Goal: Navigation & Orientation: Go to known website

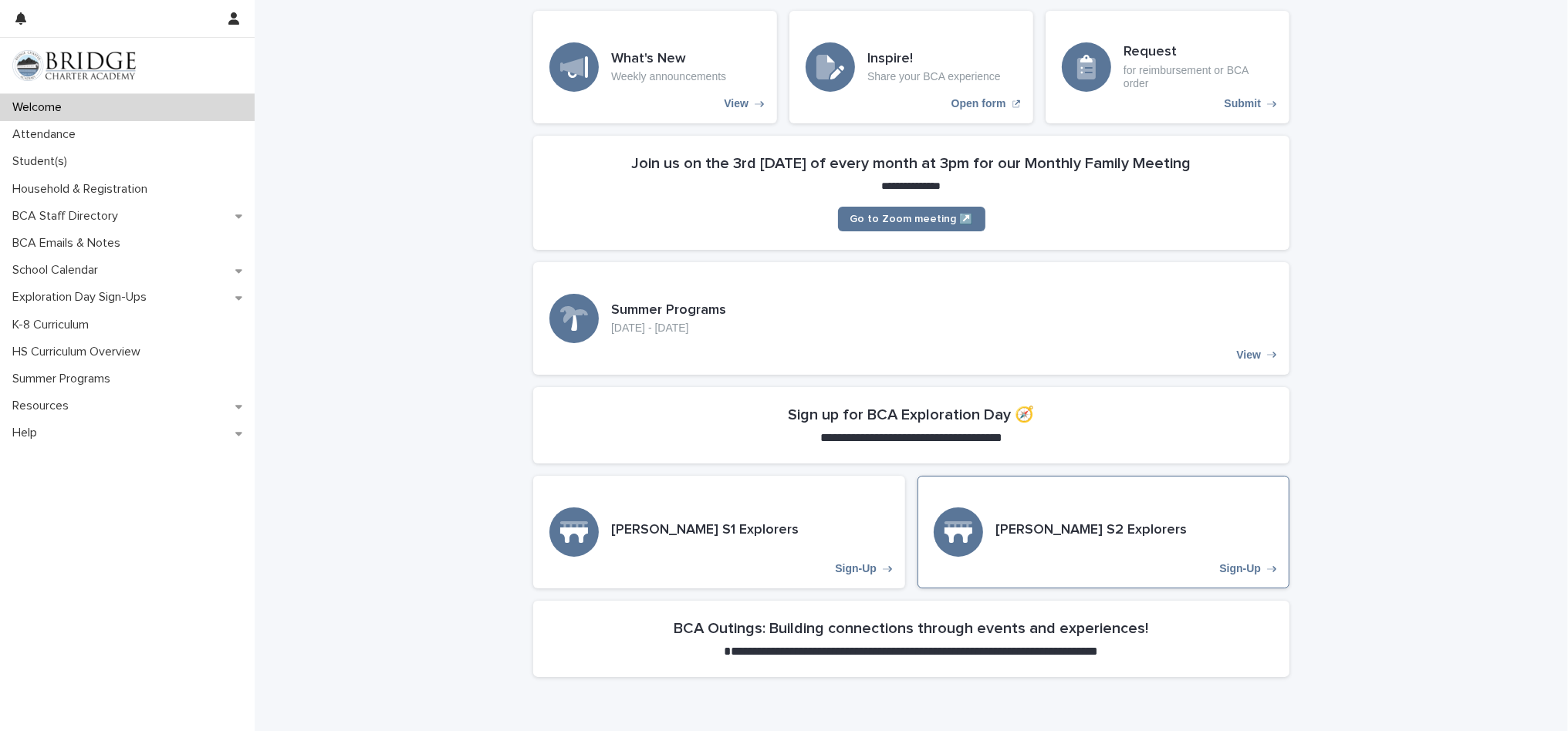
scroll to position [163, 0]
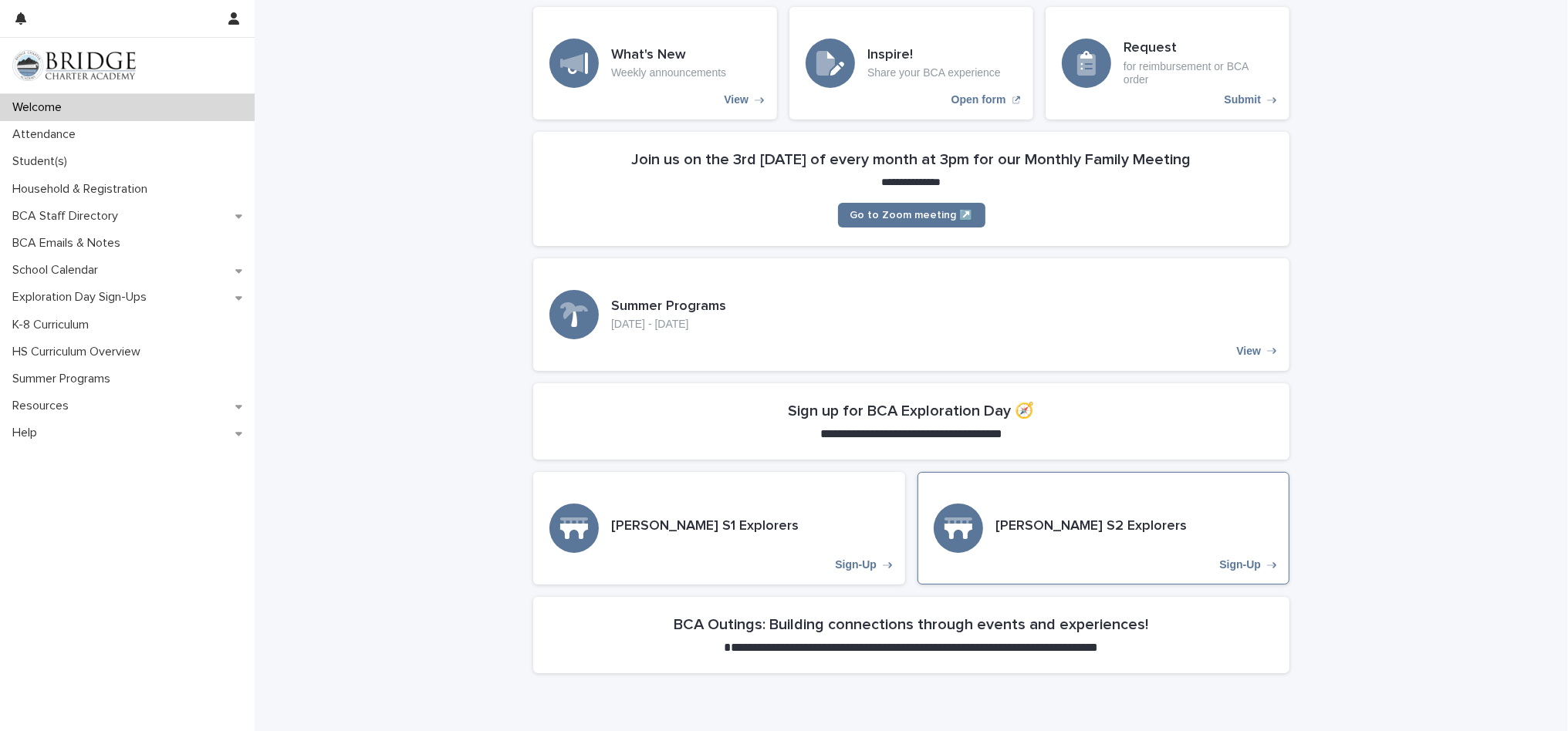
click at [970, 532] on icon "Sign-Up" at bounding box center [958, 528] width 28 height 25
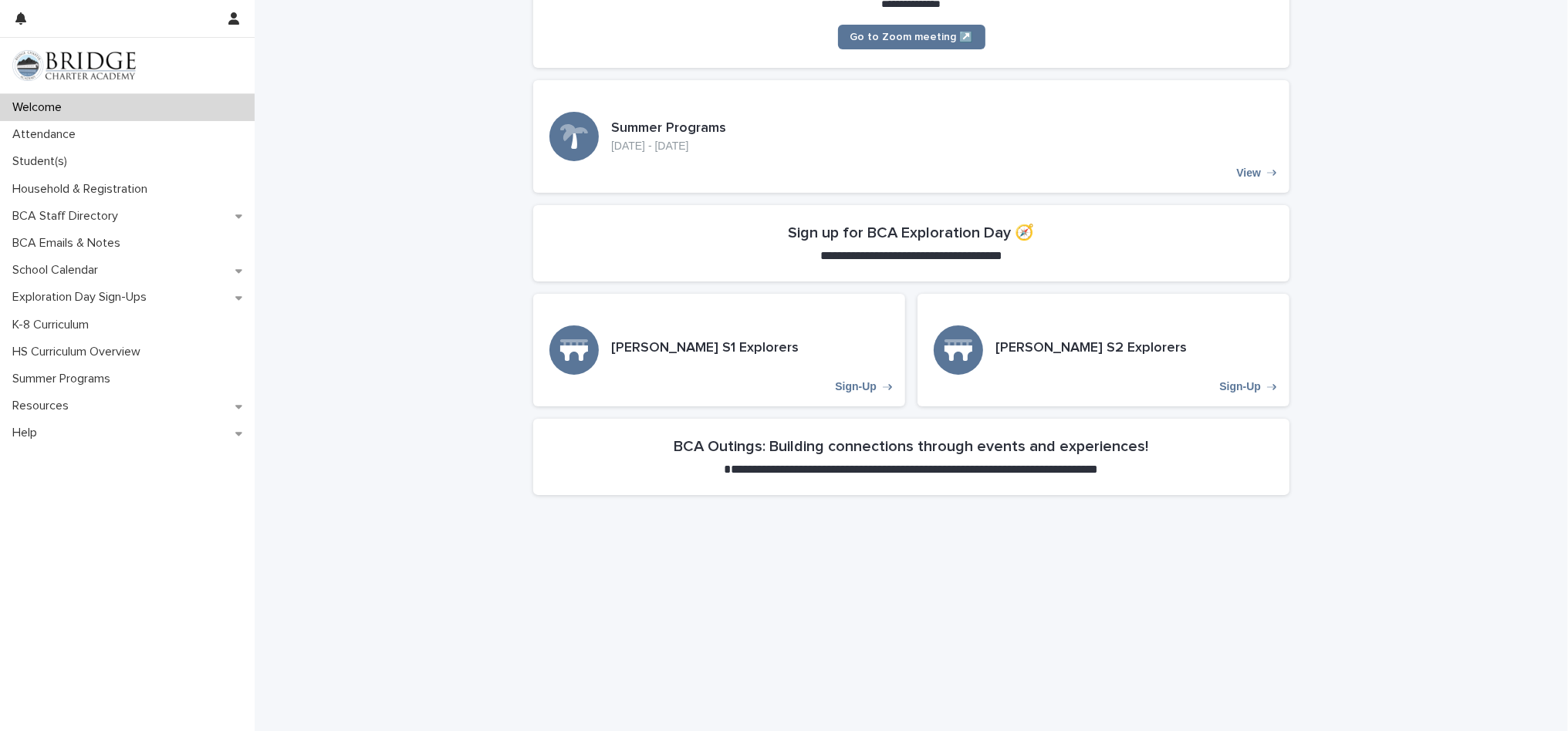
scroll to position [335, 0]
